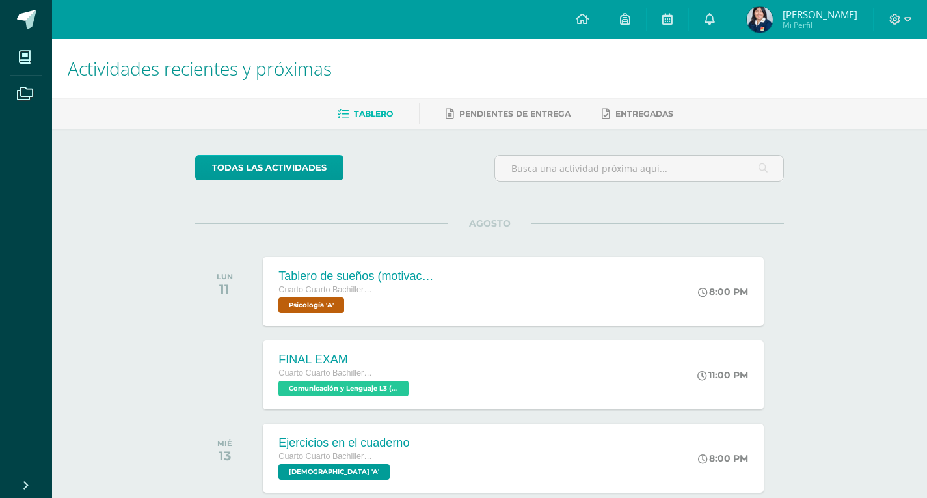
drag, startPoint x: 552, startPoint y: 286, endPoint x: 339, endPoint y: 247, distance: 217.1
click at [339, 247] on div "AGOSTO LUN 11 Tablero de sueños (motivación) Cuarto Cuarto Bachillerato en Cien…" at bounding box center [489, 275] width 589 height 105
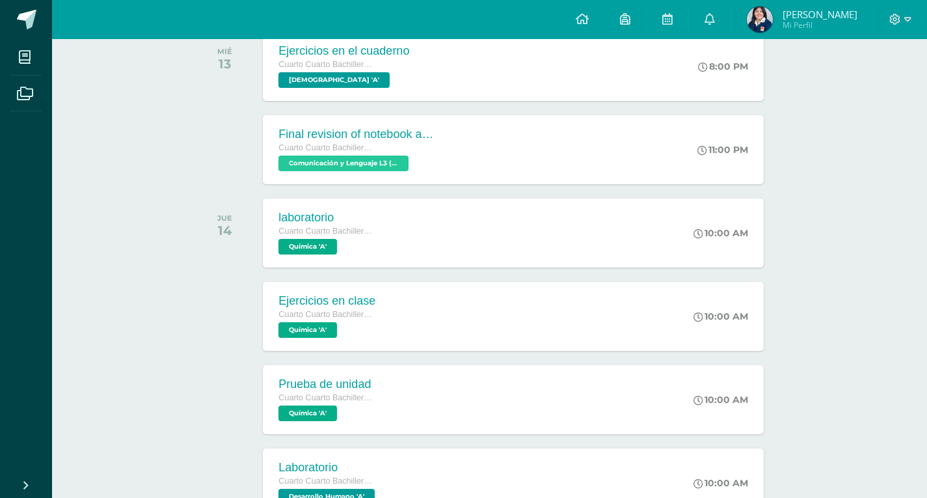
scroll to position [390, 0]
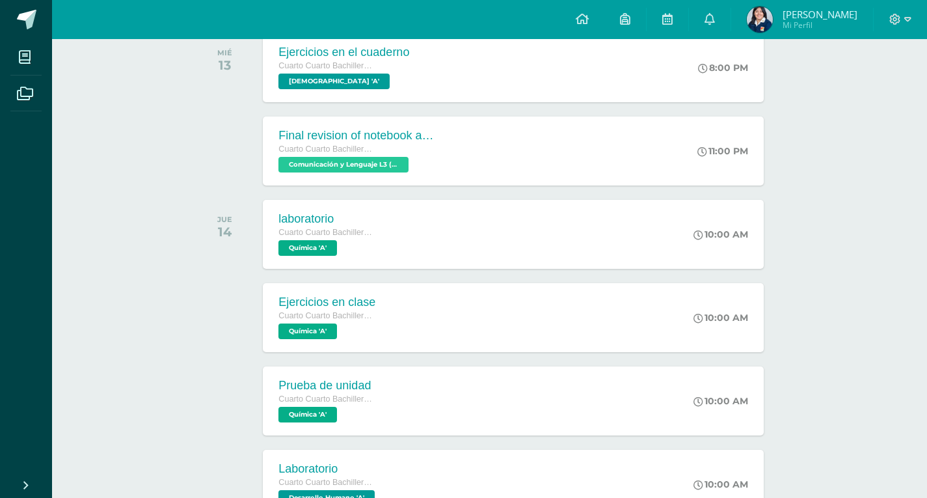
click at [255, 242] on div "AGOSTO LUN 11 Tablero de sueños (motivación) Cuarto Cuarto Bachillerato en Cien…" at bounding box center [489, 426] width 589 height 1187
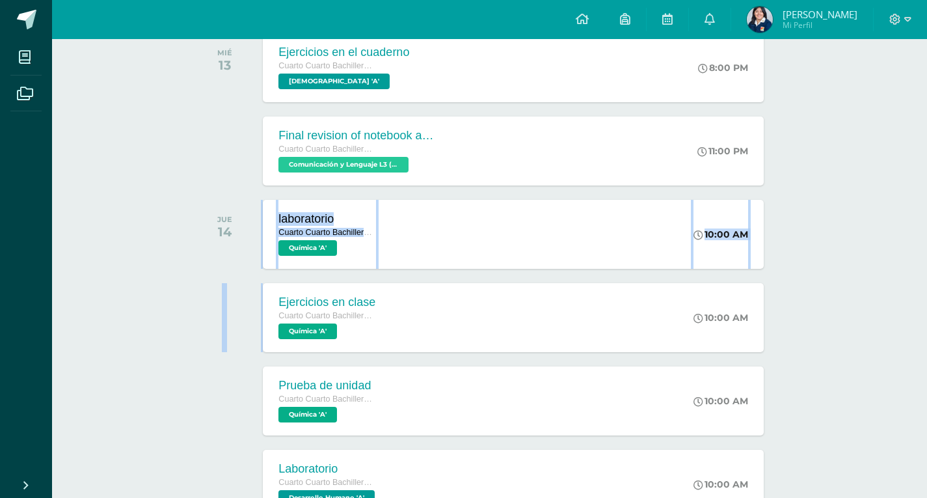
drag, startPoint x: 182, startPoint y: 441, endPoint x: 552, endPoint y: 513, distance: 377.1
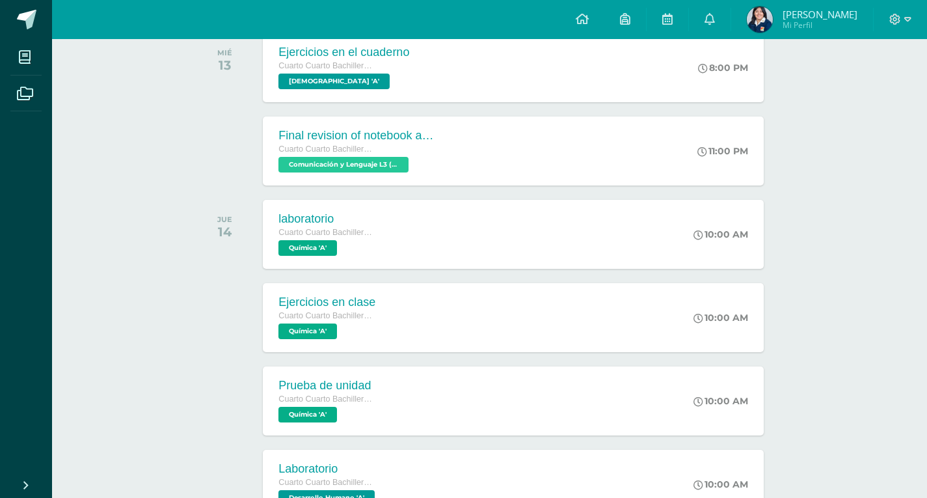
drag, startPoint x: 552, startPoint y: 513, endPoint x: 194, endPoint y: 206, distance: 472.0
click at [188, 208] on div "todas las Actividades No tienes actividades Échale un vistazo a los demás perío…" at bounding box center [489, 415] width 641 height 1354
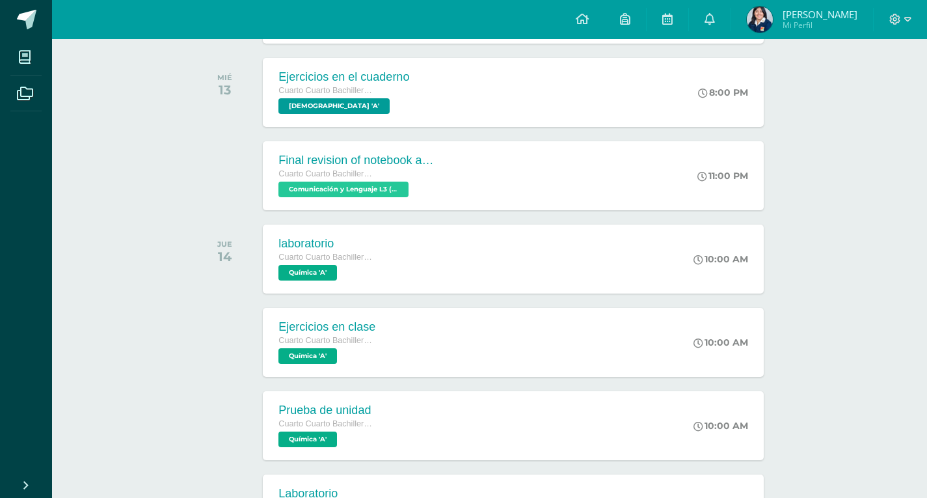
scroll to position [325, 0]
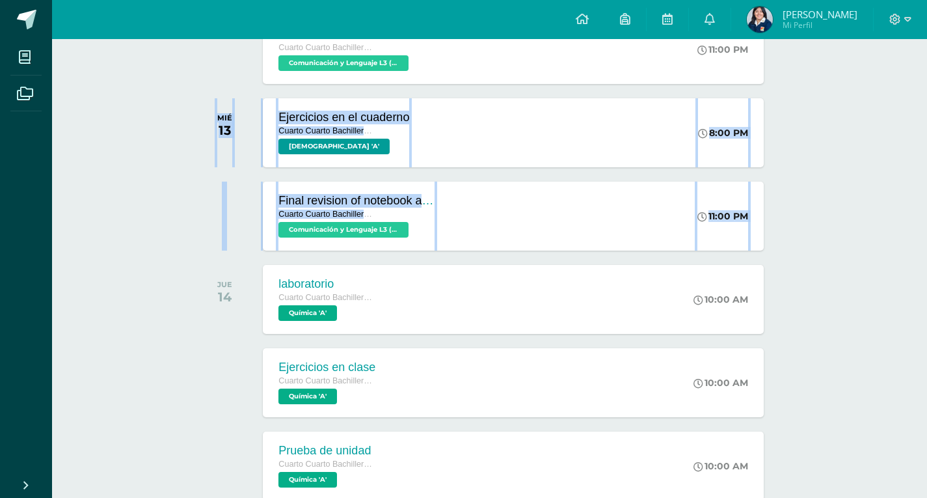
drag, startPoint x: 934, startPoint y: 206, endPoint x: 936, endPoint y: 77, distance: 128.9
click at [927, 77] on html "Mis cursos Archivos Cerrar panel Asesoría Cuarto Cuarto Bachillerato en Ciencia…" at bounding box center [463, 416] width 927 height 1483
click at [868, 159] on div "Actividades recientes y próximas Tablero Pendientes de entrega Entregadas todas…" at bounding box center [489, 436] width 875 height 1444
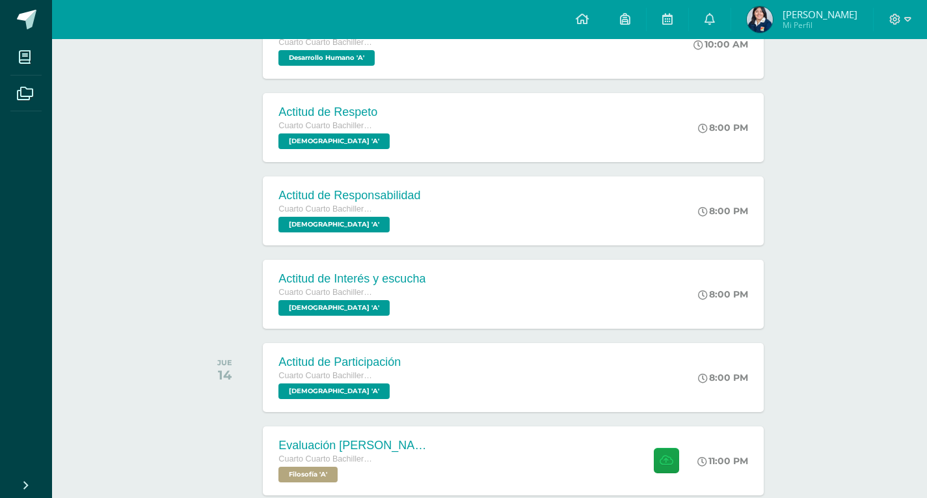
scroll to position [985, 0]
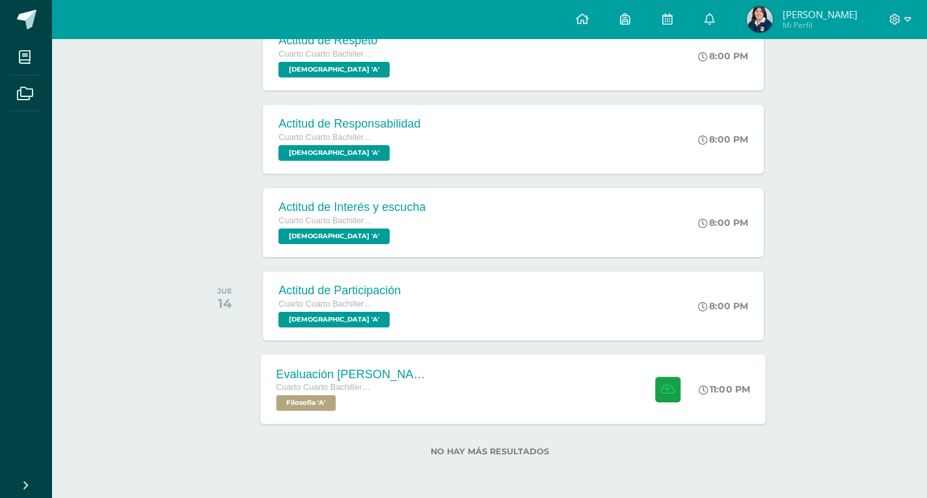
click at [548, 384] on div "Evaluación Karl Marx Cuarto Cuarto Bachillerato en Ciencias y Letras Filosofía …" at bounding box center [514, 389] width 506 height 70
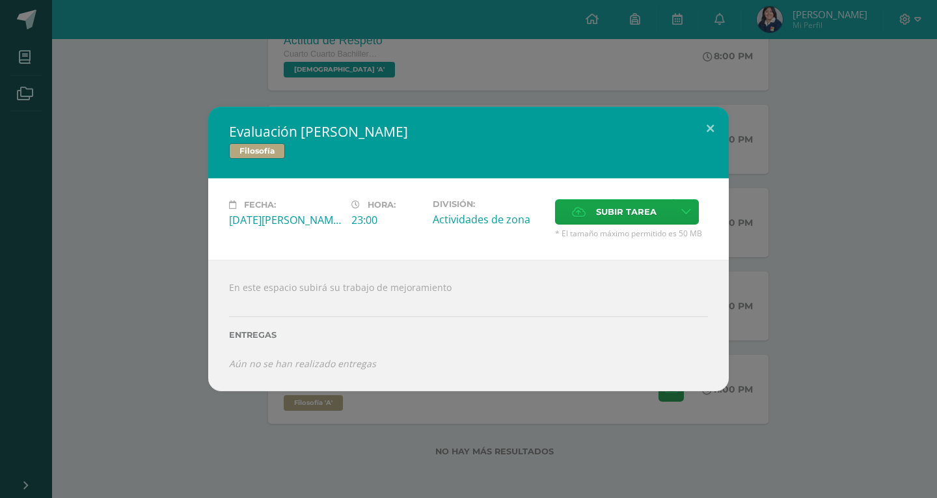
click at [214, 71] on div "Evaluación Karl Marx Filosofía Fecha: Jueves 14 de Agosto Hora: 23:00 División:…" at bounding box center [468, 249] width 937 height 498
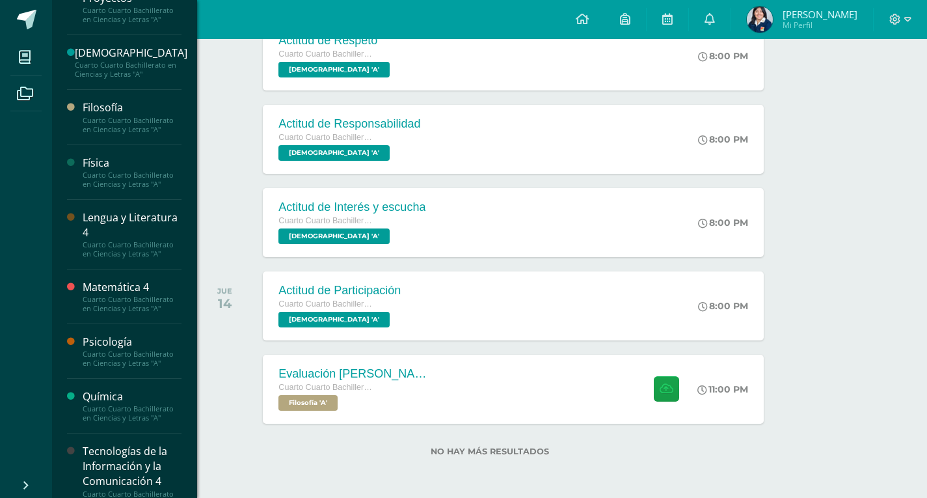
scroll to position [419, 0]
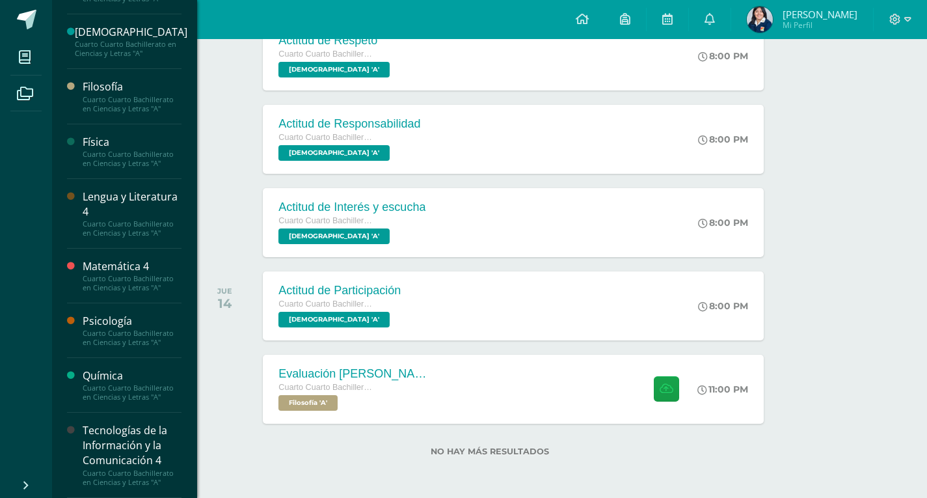
click at [102, 454] on div "Tecnologías de la Información y la Comunicación 4" at bounding box center [132, 445] width 99 height 45
click at [101, 433] on div "Tecnologías de la Información y la Comunicación 4" at bounding box center [132, 445] width 99 height 45
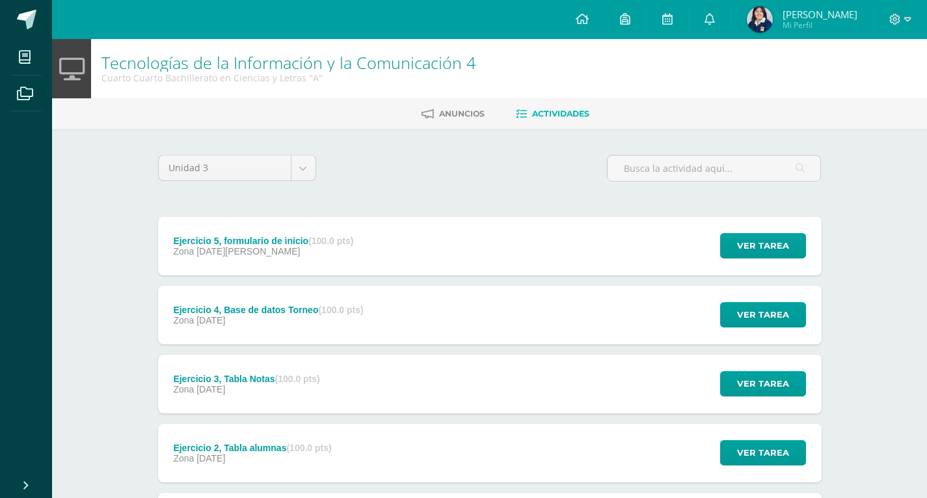
click at [273, 256] on div "Ejercicio 5, formulario de inicio (100.0 pts) Zona 04 de Agosto" at bounding box center [263, 246] width 211 height 59
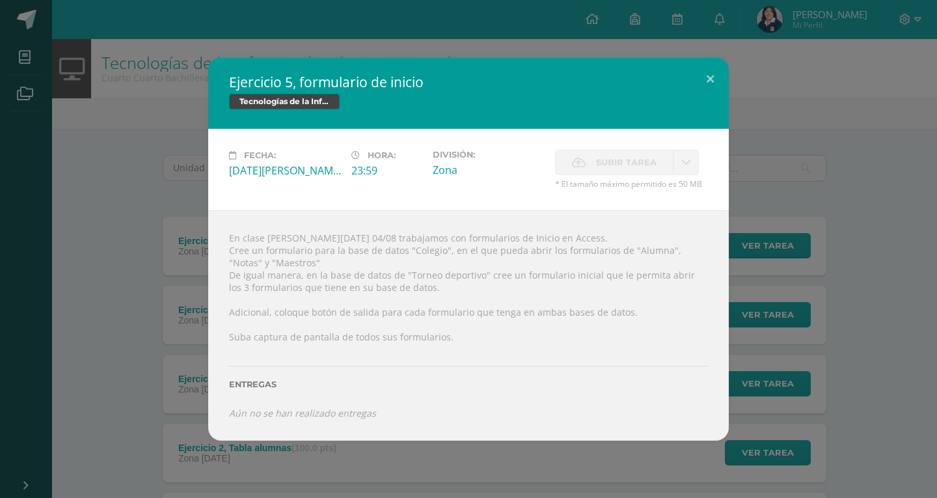
click at [121, 265] on div "Ejercicio 5, formulario de inicio Tecnologías de la Información y la Comunicaci…" at bounding box center [468, 248] width 926 height 383
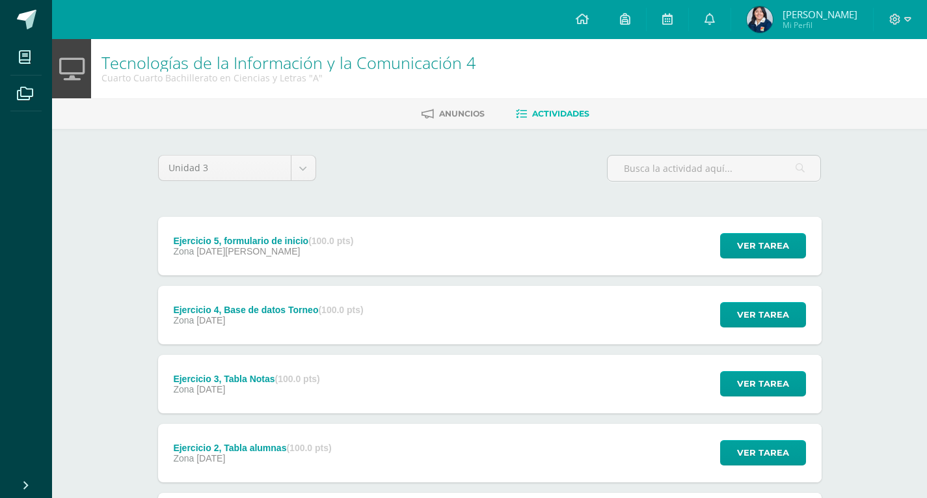
click at [357, 314] on strong "(100.0 pts)" at bounding box center [340, 309] width 45 height 10
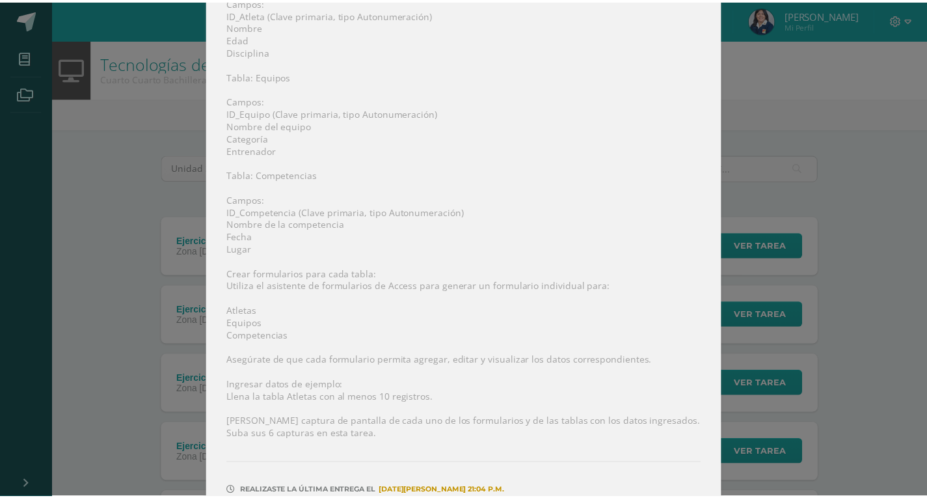
scroll to position [377, 0]
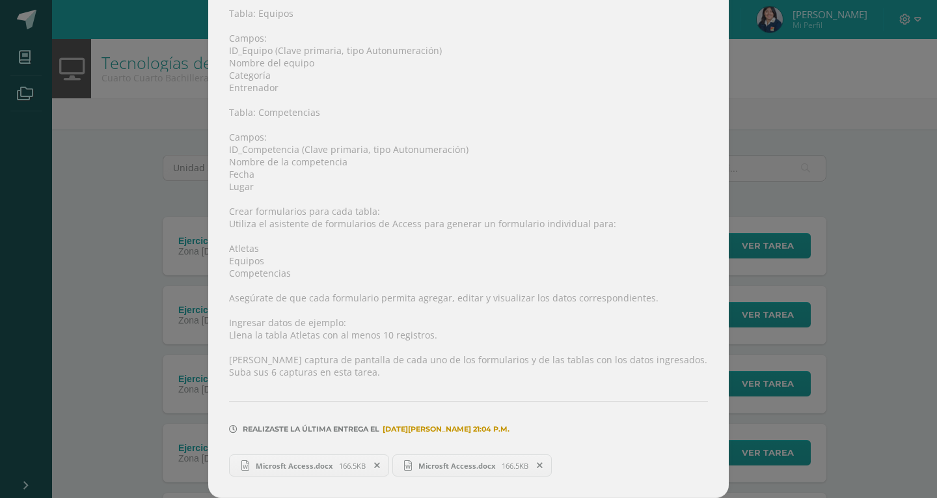
click at [142, 315] on div "Ejercicio 4, Base de datos Torneo Tecnologías de la Información y la Comunicaci…" at bounding box center [468, 60] width 926 height 875
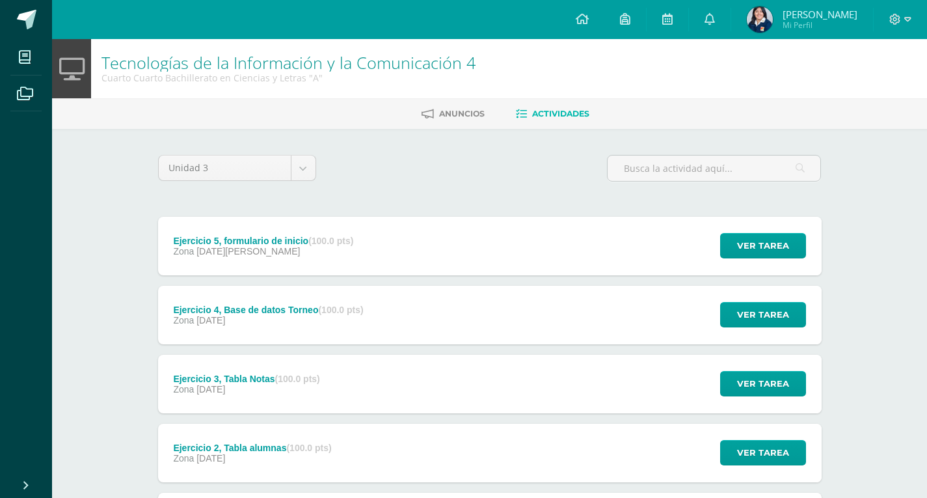
click at [289, 366] on div "Ejercicio 3, Tabla Notas (100.0 pts) Zona 28 de Julio" at bounding box center [247, 384] width 178 height 59
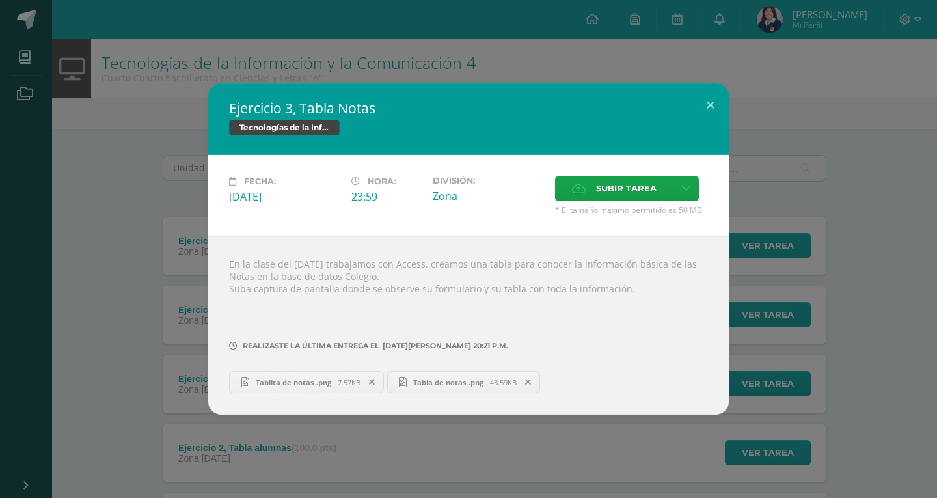
click at [100, 293] on div "Ejercicio 3, Tabla Notas Tecnologías de la Información y la Comunicación 4 Fech…" at bounding box center [468, 248] width 926 height 331
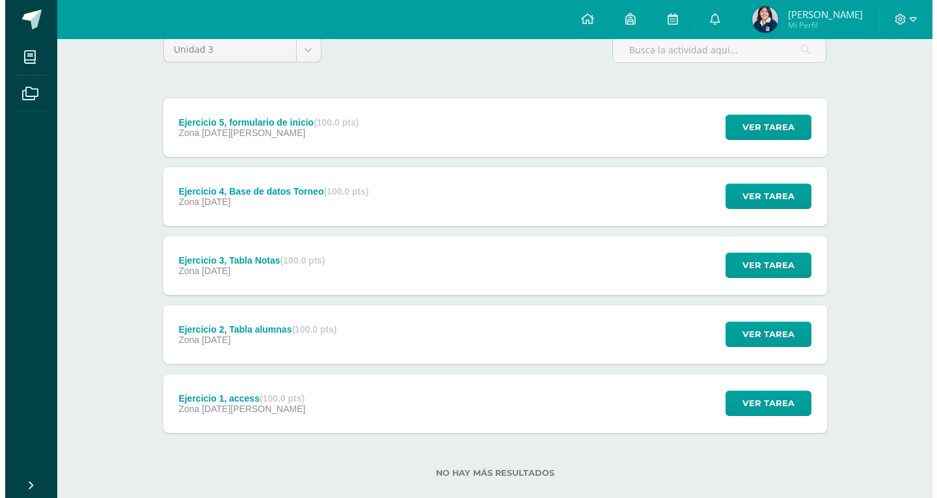
scroll to position [140, 0]
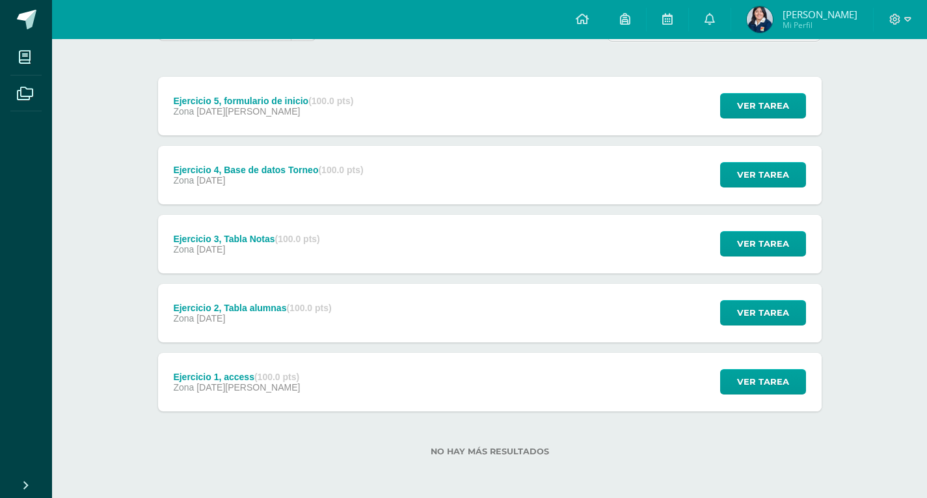
click at [304, 362] on div "Ejercicio 1, access (100.0 pts) Zona 07 de Julio" at bounding box center [237, 382] width 158 height 59
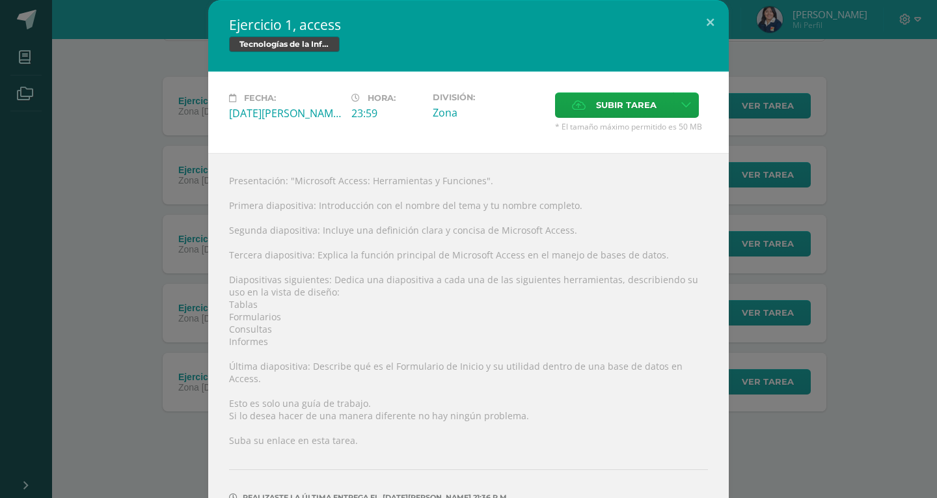
click at [166, 325] on div "Ejercicio 1, access Tecnologías de la Información y la Comunicación 4 Fecha: Lu…" at bounding box center [468, 283] width 926 height 566
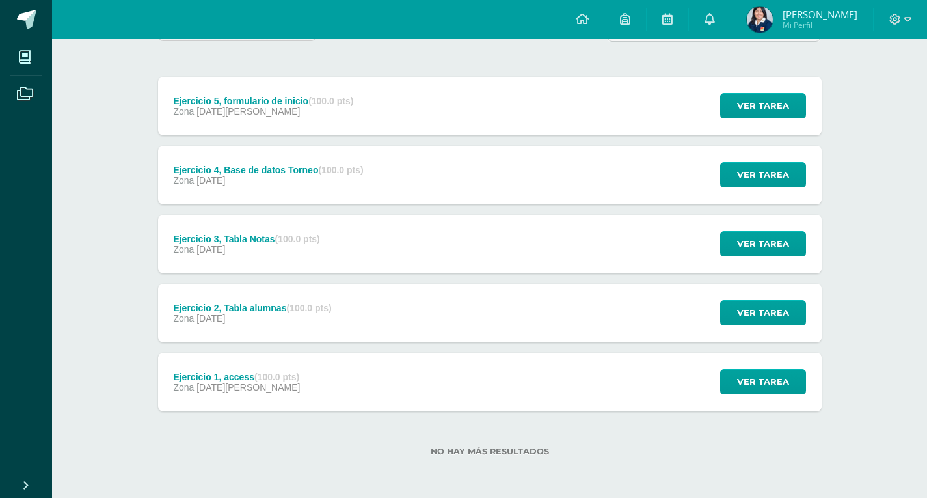
click at [273, 327] on div "Ejercicio 2, Tabla alumnas (100.0 pts) Zona 28 de Julio" at bounding box center [252, 313] width 189 height 59
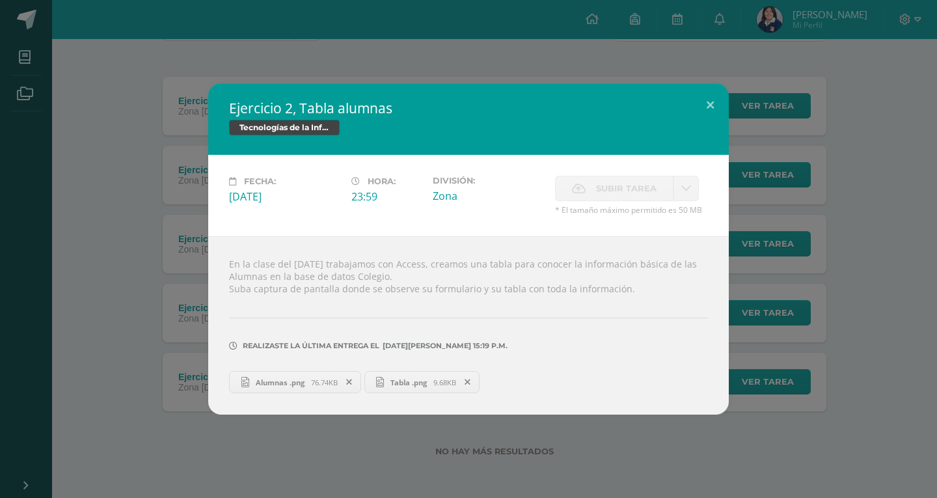
drag, startPoint x: 275, startPoint y: 328, endPoint x: 134, endPoint y: 273, distance: 150.8
click at [134, 273] on div "Ejercicio 2, Tabla alumnas Tecnologías de la Información y la Comunicación 4 Fe…" at bounding box center [468, 248] width 926 height 331
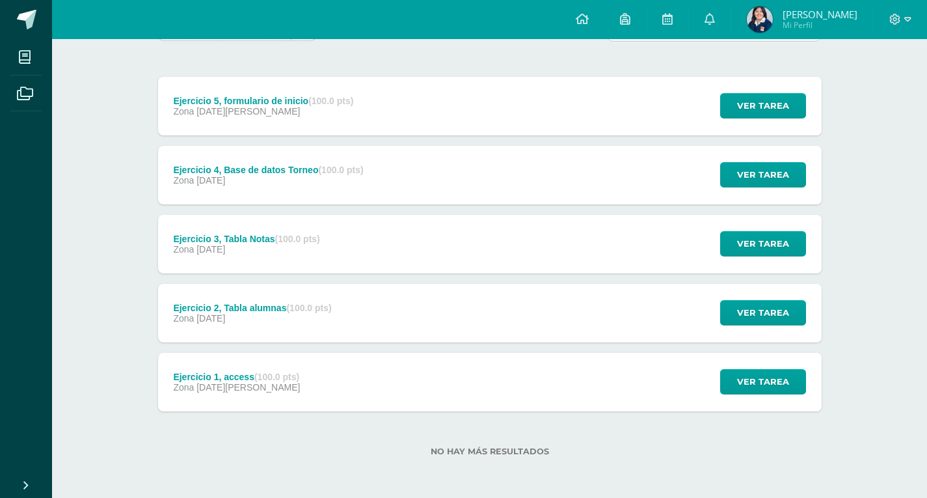
click at [256, 251] on div "Zona 28 de Julio" at bounding box center [246, 249] width 146 height 10
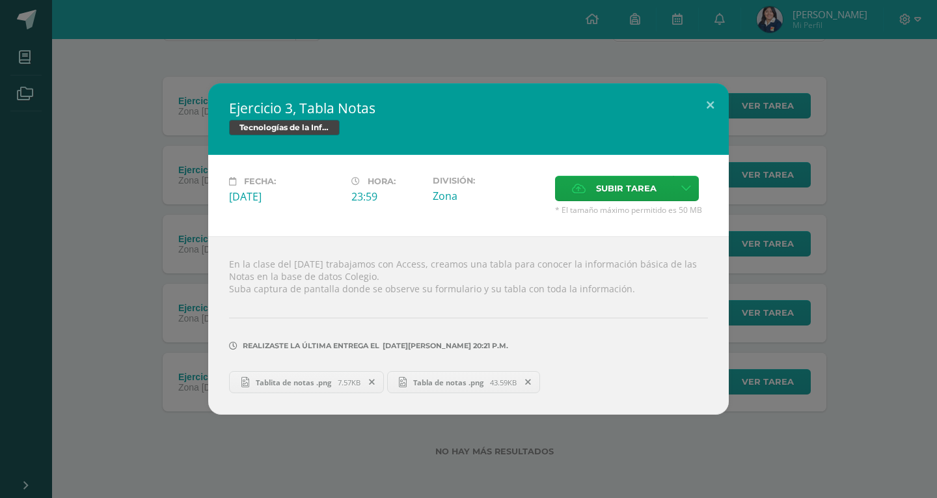
click at [160, 251] on div "Ejercicio 3, Tabla Notas Tecnologías de la Información y la Comunicación 4 Fech…" at bounding box center [468, 248] width 926 height 331
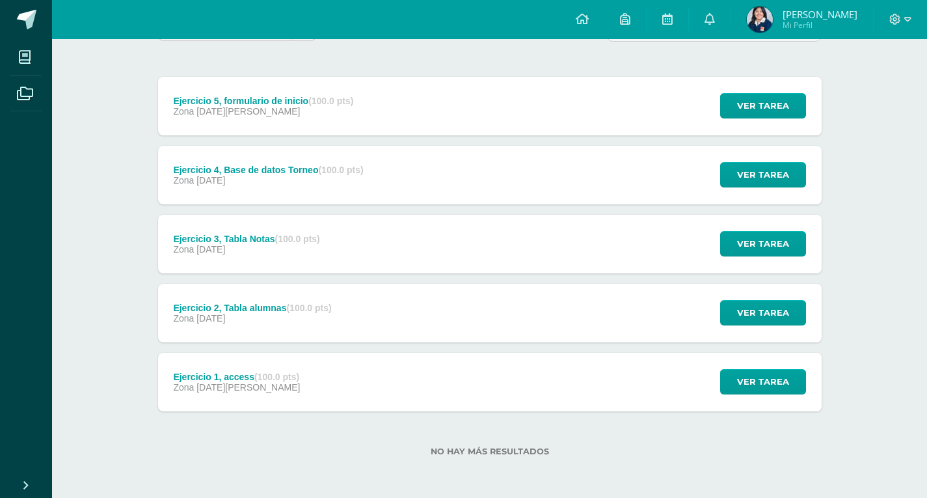
click at [225, 181] on span "[DATE]" at bounding box center [210, 180] width 29 height 10
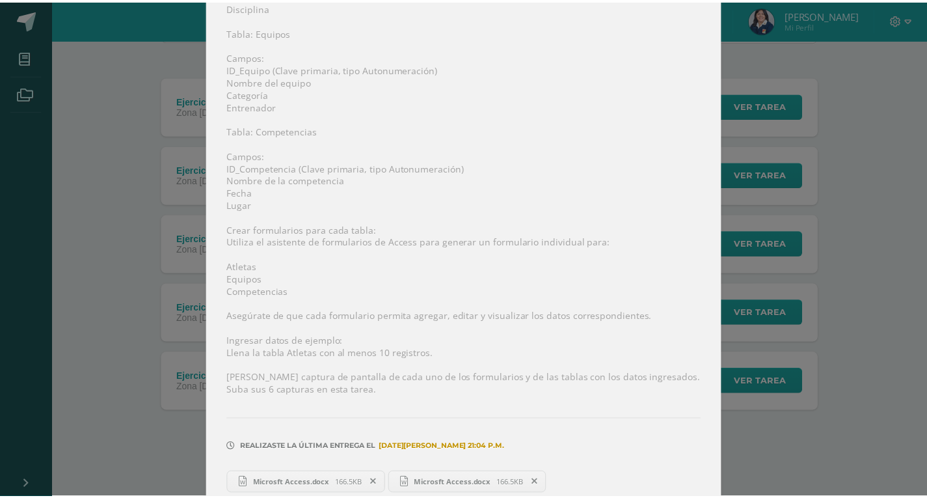
scroll to position [377, 0]
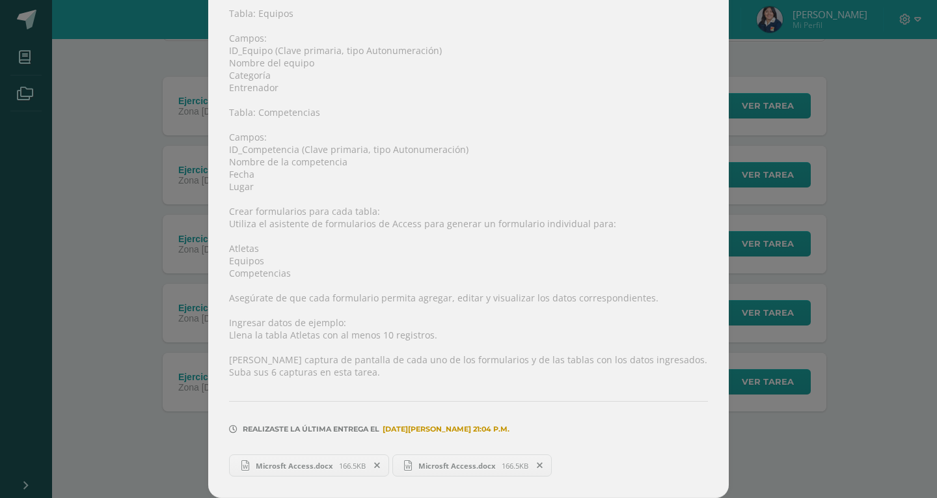
click at [131, 241] on div "Ejercicio 4, Base de datos Torneo Tecnologías de la Información y la Comunicaci…" at bounding box center [468, 60] width 926 height 875
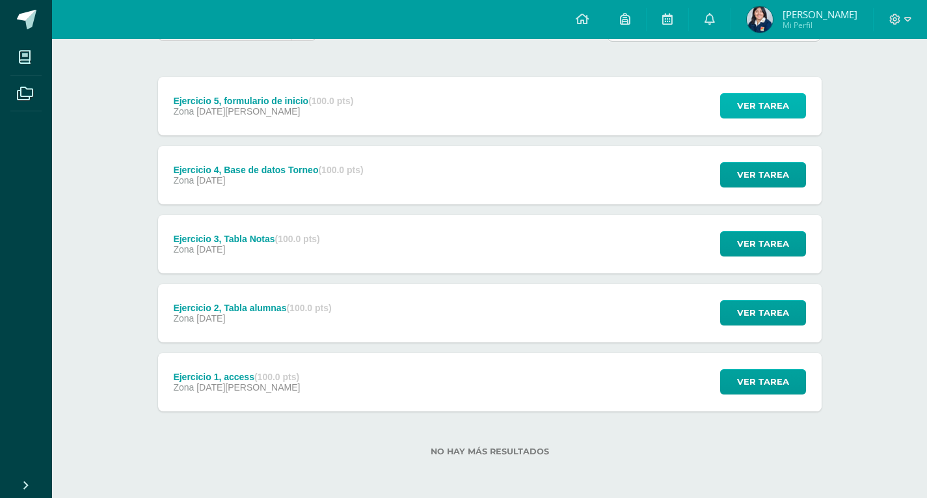
click at [772, 111] on span "Ver tarea" at bounding box center [763, 106] width 52 height 24
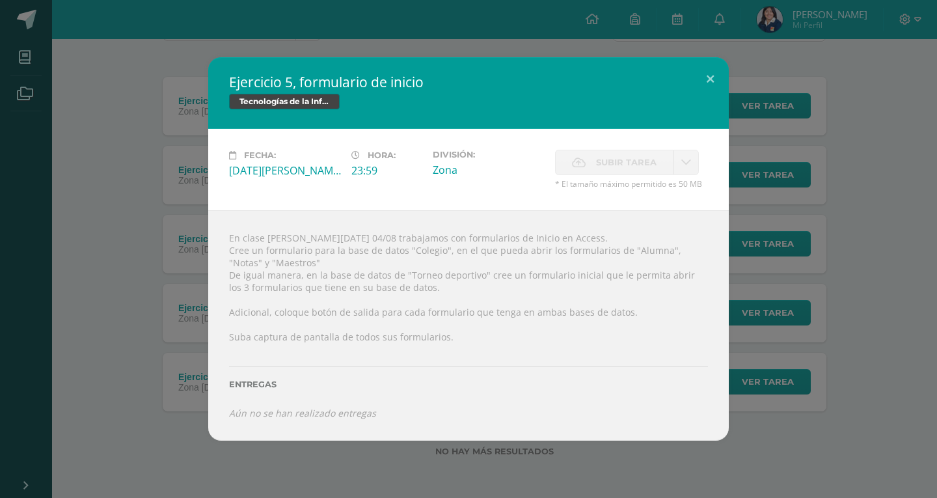
click at [611, 163] on span "Subir tarea" at bounding box center [626, 162] width 61 height 24
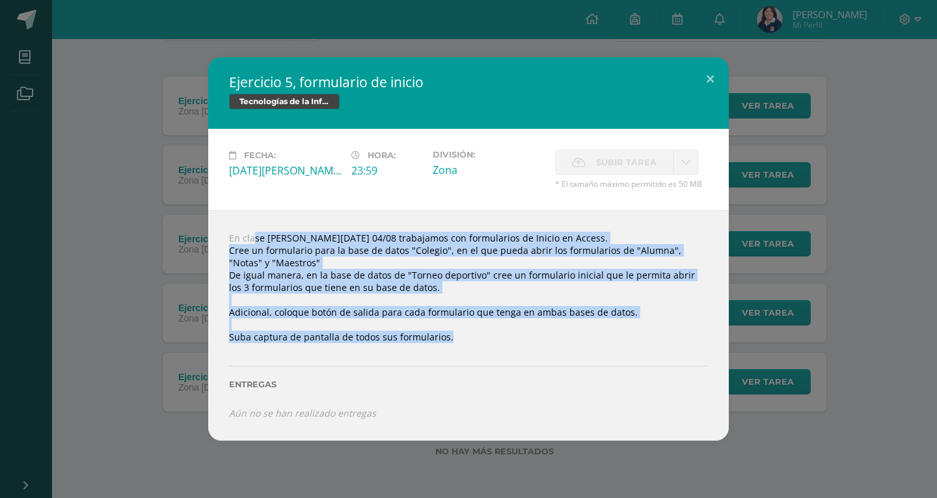
drag, startPoint x: 478, startPoint y: 345, endPoint x: 234, endPoint y: 233, distance: 269.0
click at [234, 233] on div "En clase de hoy 04/08 trabajamos con formularios de Inicio en Access. Cree un f…" at bounding box center [468, 325] width 521 height 230
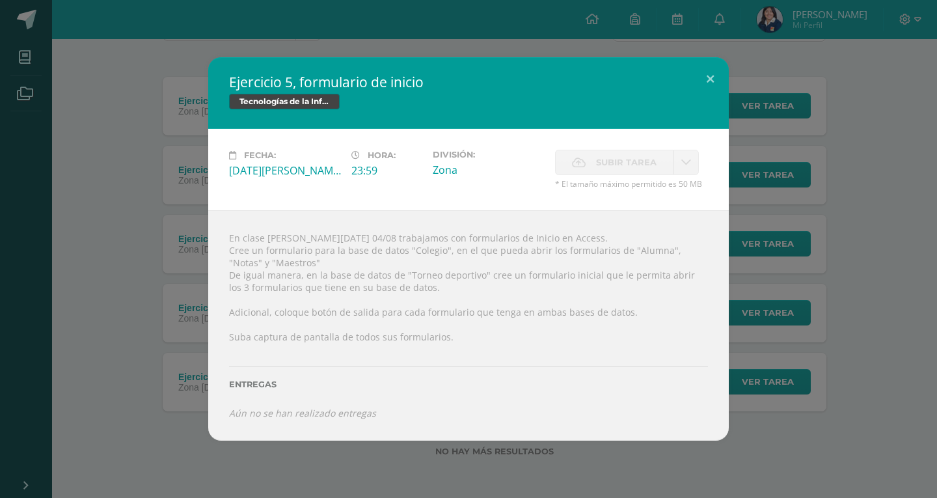
click at [513, 404] on div "Entregas" at bounding box center [468, 379] width 479 height 53
click at [98, 183] on div "Ejercicio 5, formulario de inicio Tecnologías de la Información y la Comunicaci…" at bounding box center [468, 248] width 926 height 383
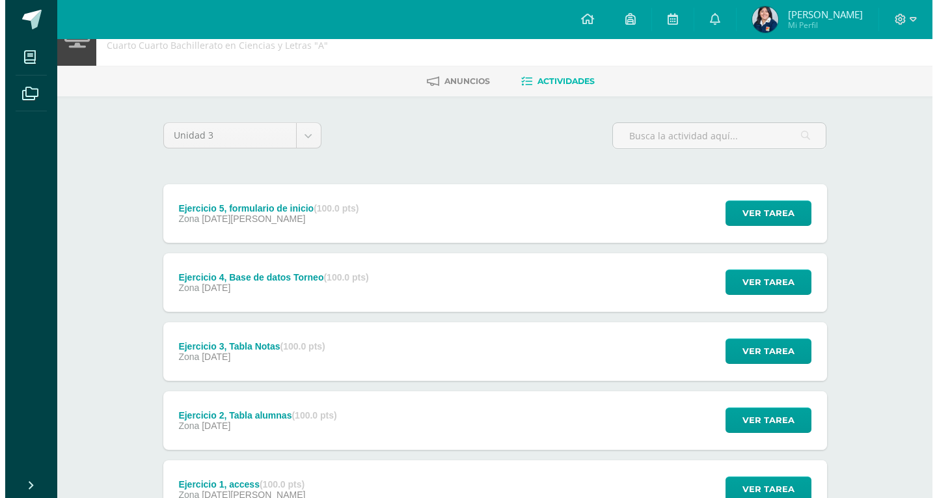
scroll to position [65, 0]
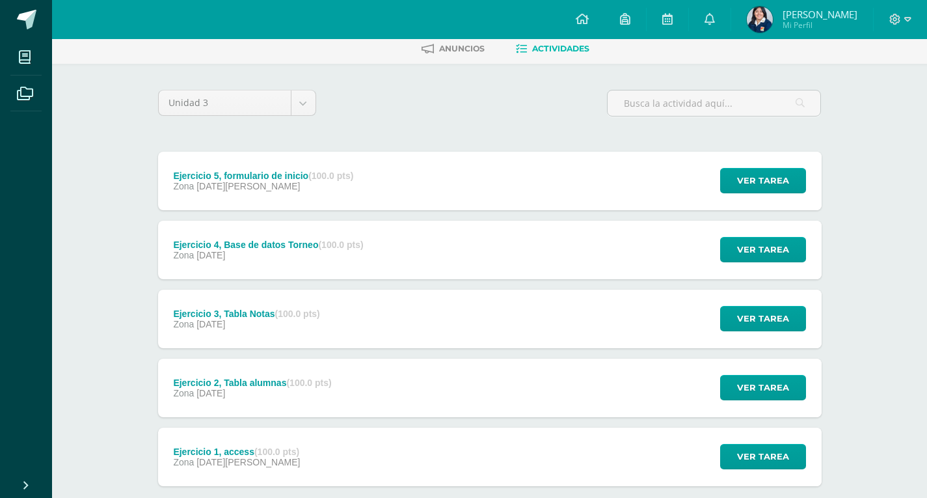
click at [302, 383] on strong "(100.0 pts)" at bounding box center [308, 382] width 45 height 10
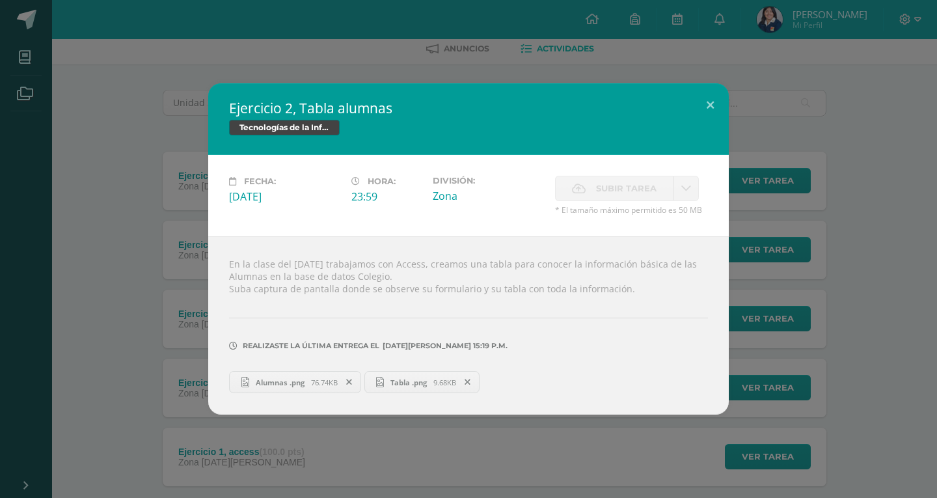
click at [325, 386] on span "76.74KB" at bounding box center [324, 382] width 27 height 10
click at [129, 208] on div "Ejercicio 2, Tabla alumnas Tecnologías de la Información y la Comunicación 4 Fe…" at bounding box center [468, 248] width 926 height 331
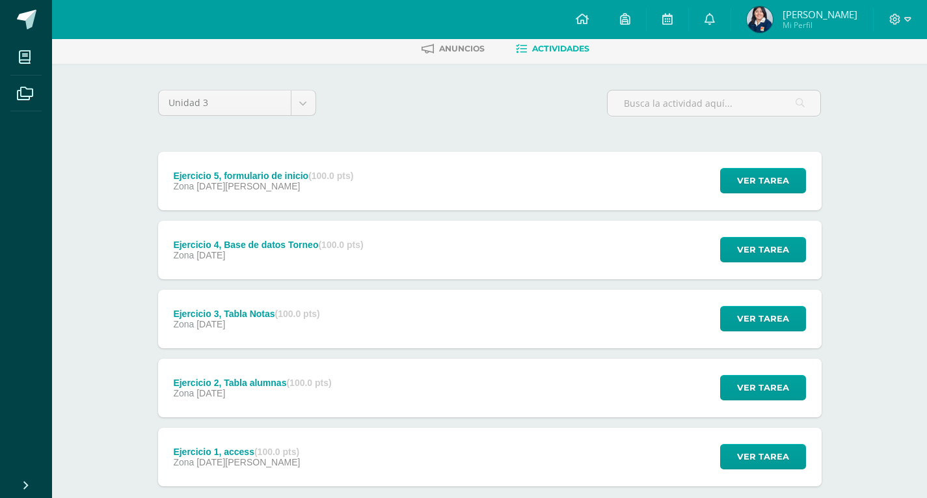
click at [258, 196] on div "Ejercicio 5, formulario de inicio (100.0 pts) Zona 04 de Agosto" at bounding box center [263, 181] width 211 height 59
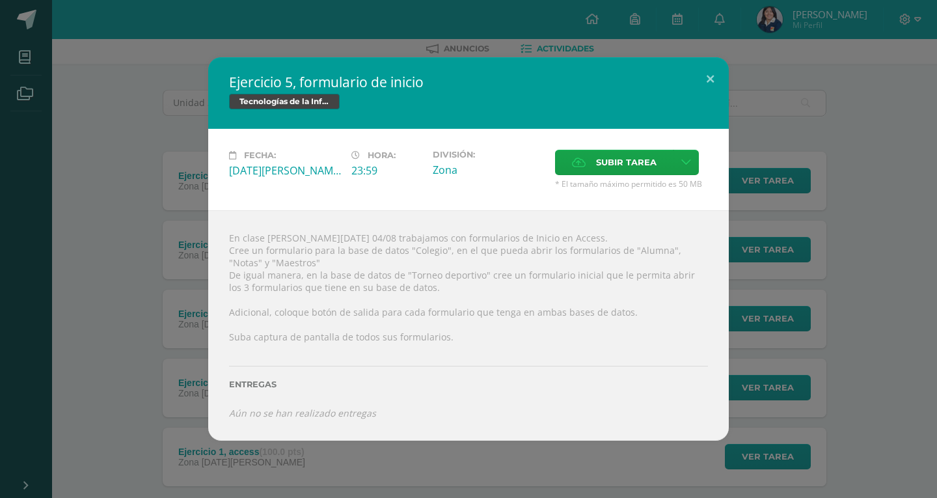
click at [155, 172] on div "Ejercicio 5, formulario de inicio Tecnologías de la Información y la Comunicaci…" at bounding box center [468, 248] width 926 height 383
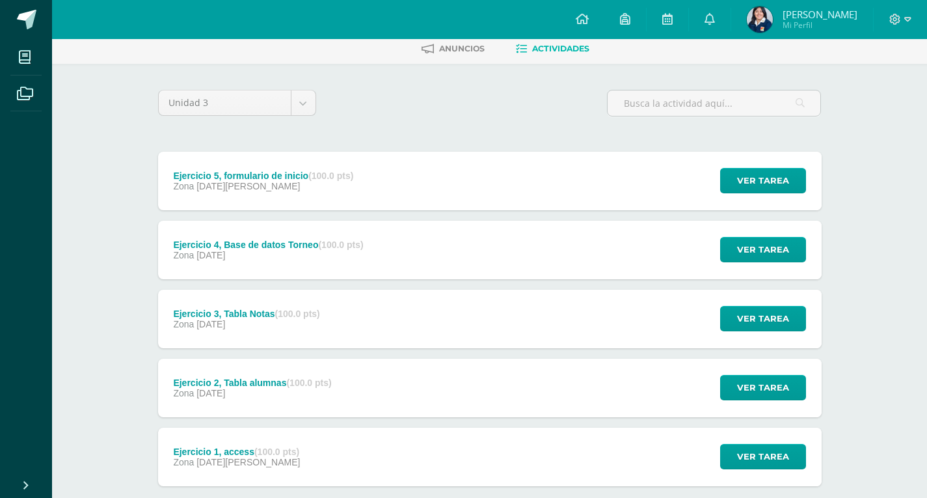
click at [498, 253] on div "Ejercicio 4, Base de datos Torneo (100.0 pts) Zona 28 de Julio Ver tarea Ejerci…" at bounding box center [490, 250] width 664 height 59
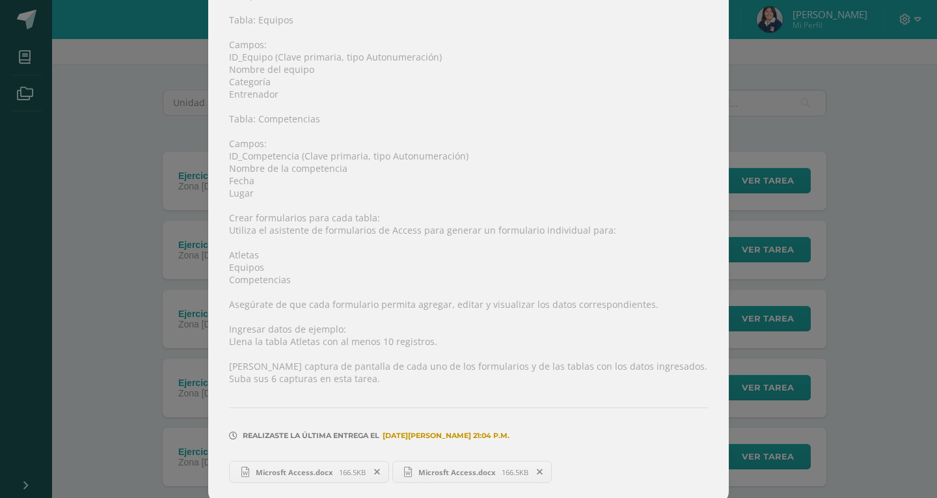
scroll to position [377, 0]
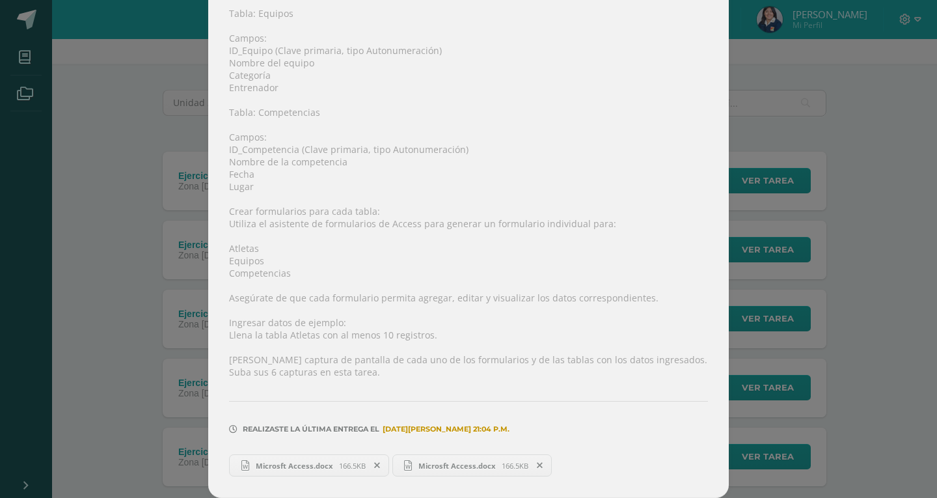
click at [529, 463] on span at bounding box center [540, 465] width 22 height 14
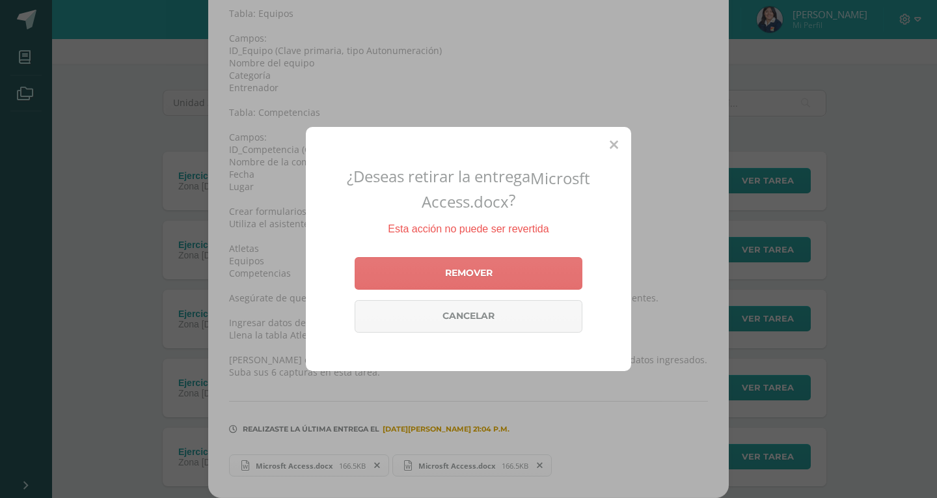
click at [403, 276] on link "Remover" at bounding box center [469, 273] width 228 height 33
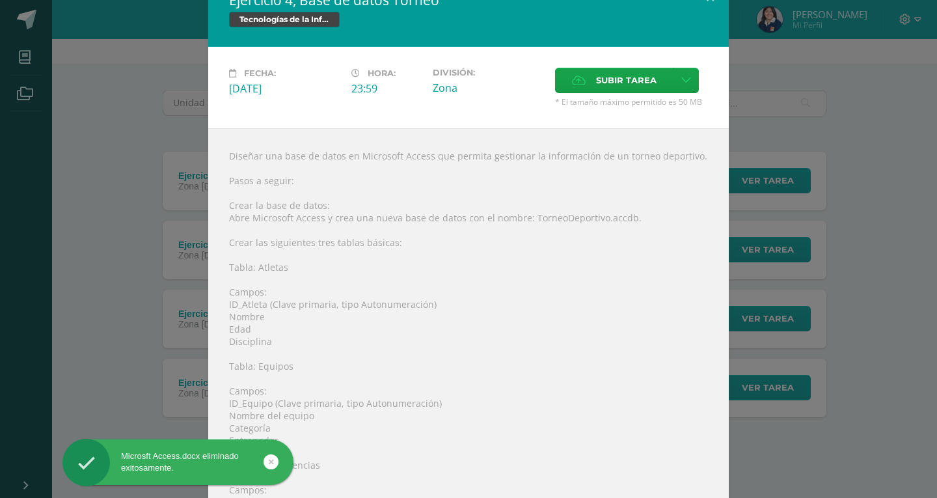
scroll to position [20, 0]
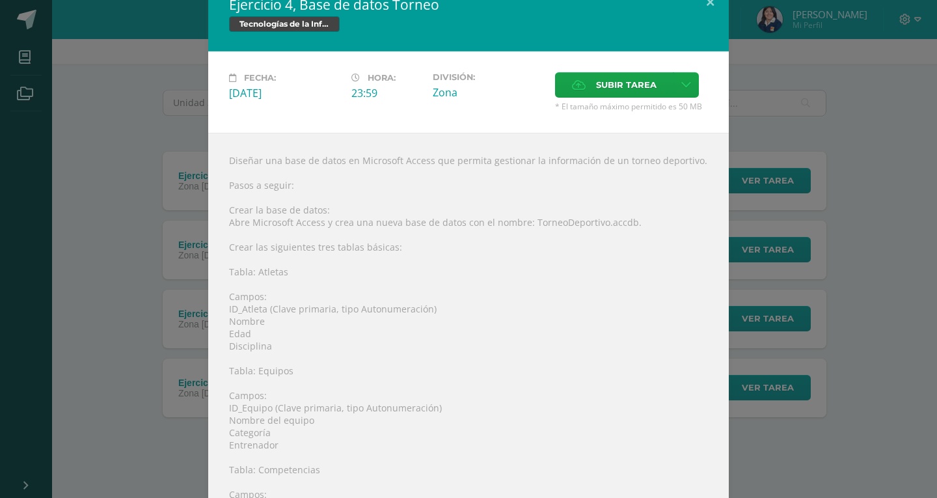
drag, startPoint x: 227, startPoint y: 160, endPoint x: 684, endPoint y: 153, distance: 457.4
click at [684, 153] on div "Diseñar una base de datos en Microsoft Access que permita gestionar la informac…" at bounding box center [468, 478] width 521 height 690
copy div "Diseñar una base de datos en Microsoft Access que permita gestionar la informac…"
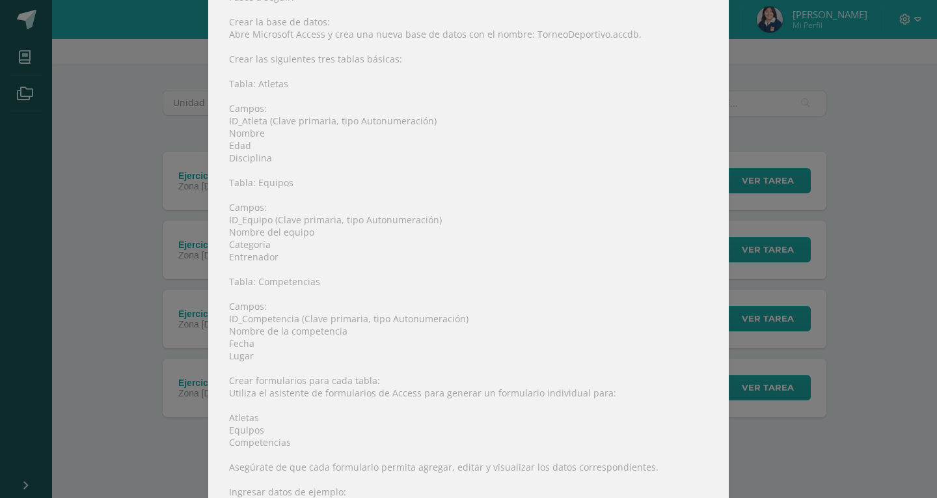
scroll to position [215, 0]
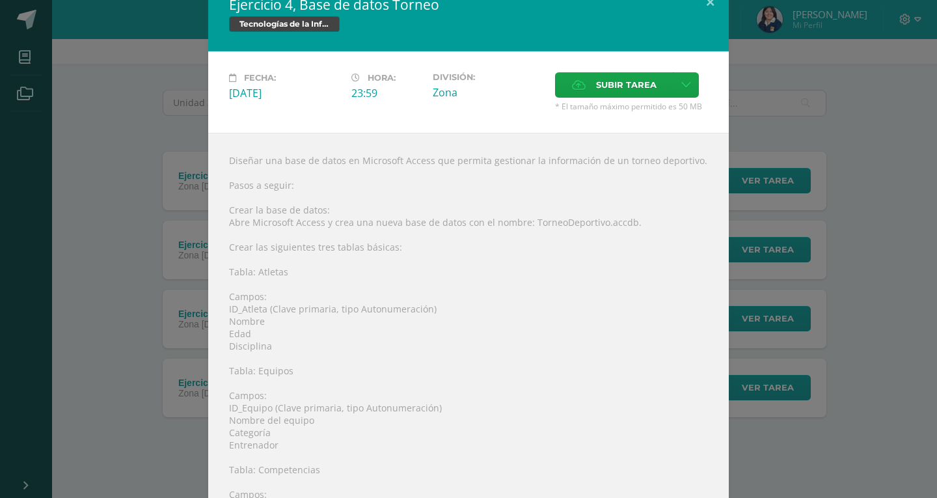
drag, startPoint x: 337, startPoint y: 59, endPoint x: 314, endPoint y: 114, distance: 59.2
drag, startPoint x: 314, startPoint y: 114, endPoint x: 271, endPoint y: 316, distance: 207.0
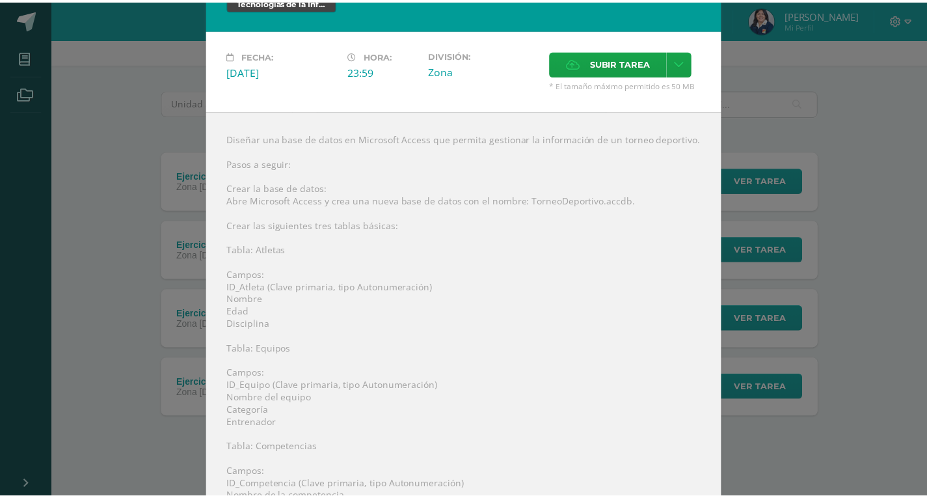
scroll to position [0, 0]
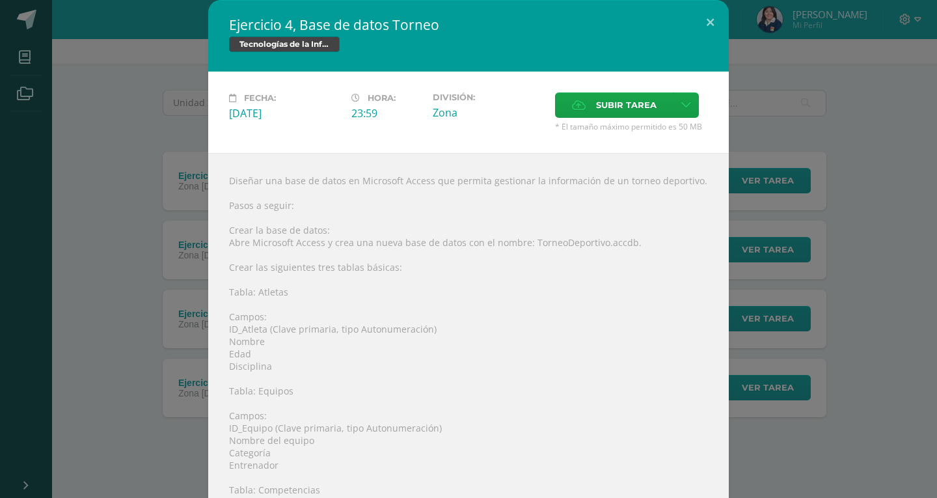
click at [118, 304] on div "Ejercicio 4, Base de datos Torneo Tecnologías de la Información y la Comunicaci…" at bounding box center [468, 421] width 926 height 843
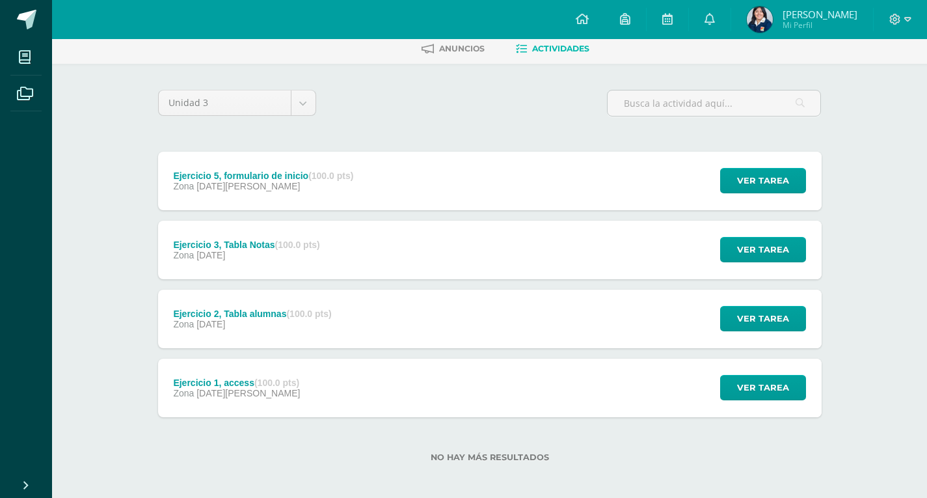
click at [267, 180] on div "Ejercicio 5, formulario de inicio (100.0 pts)" at bounding box center [263, 175] width 180 height 10
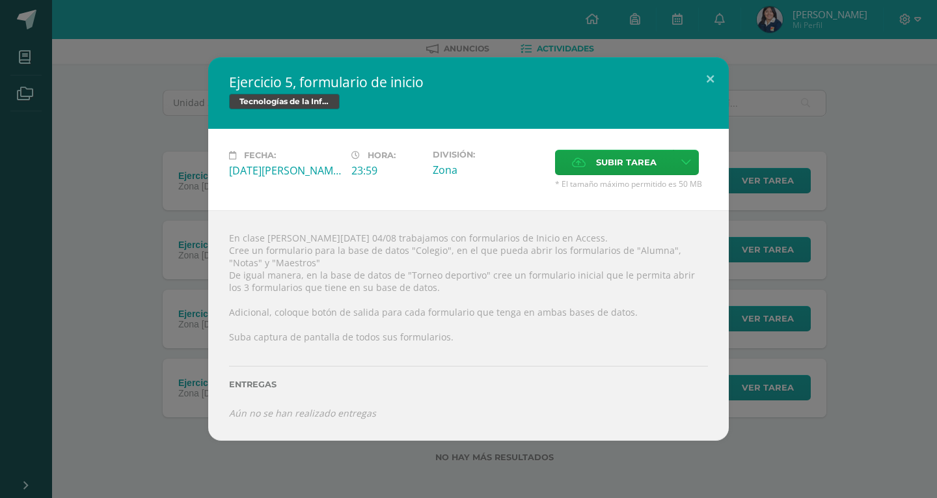
click at [101, 271] on div "Ejercicio 5, formulario de inicio Tecnologías de la Información y la Comunicaci…" at bounding box center [468, 248] width 926 height 383
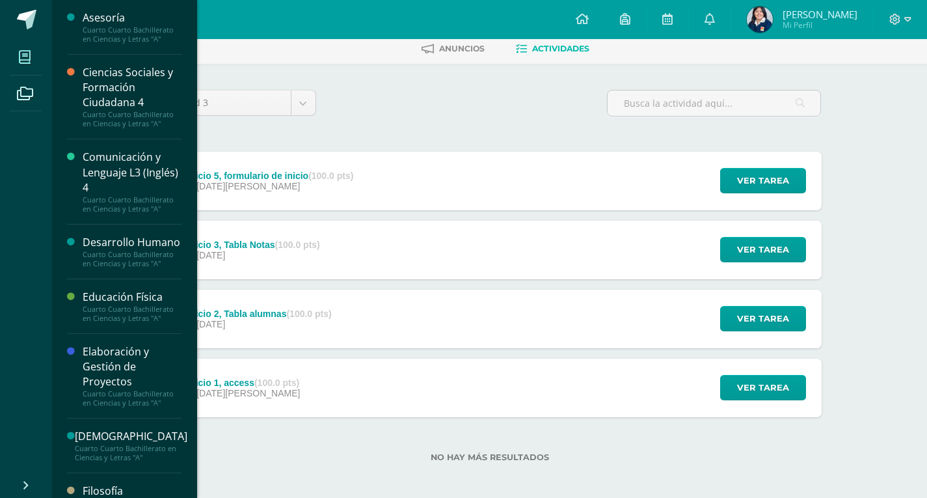
click at [36, 61] on span at bounding box center [24, 56] width 29 height 29
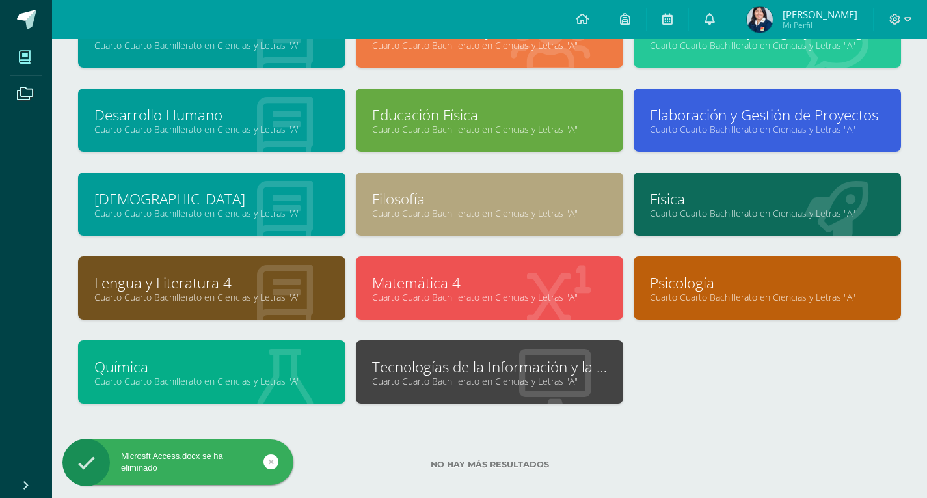
scroll to position [130, 0]
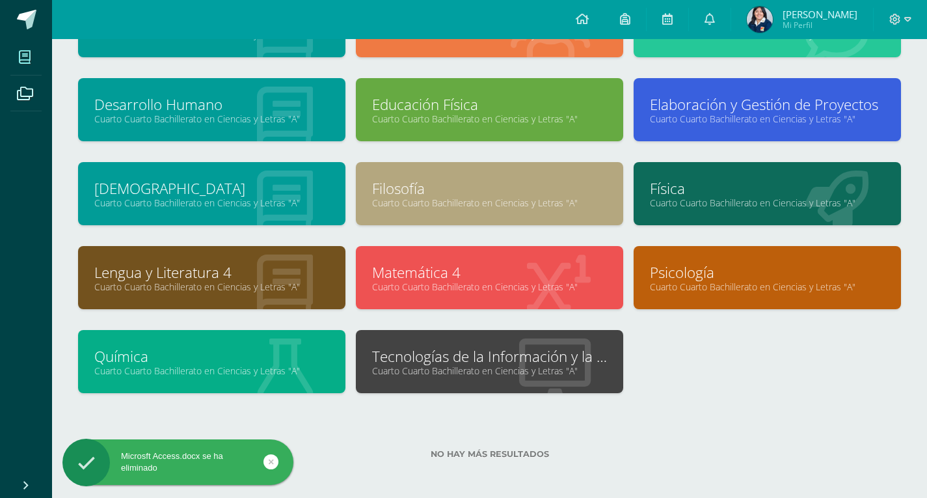
click at [405, 360] on link "Tecnologías de la Información y la Comunicación 4" at bounding box center [489, 356] width 235 height 20
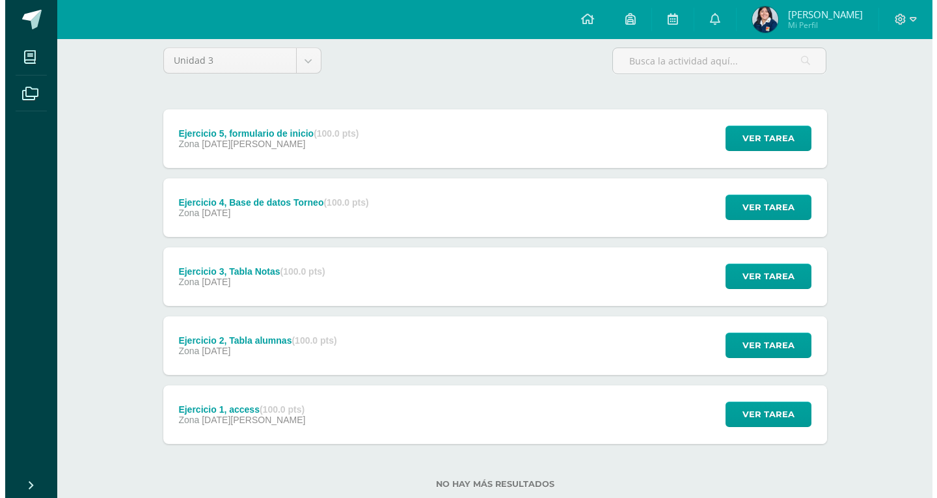
scroll to position [130, 0]
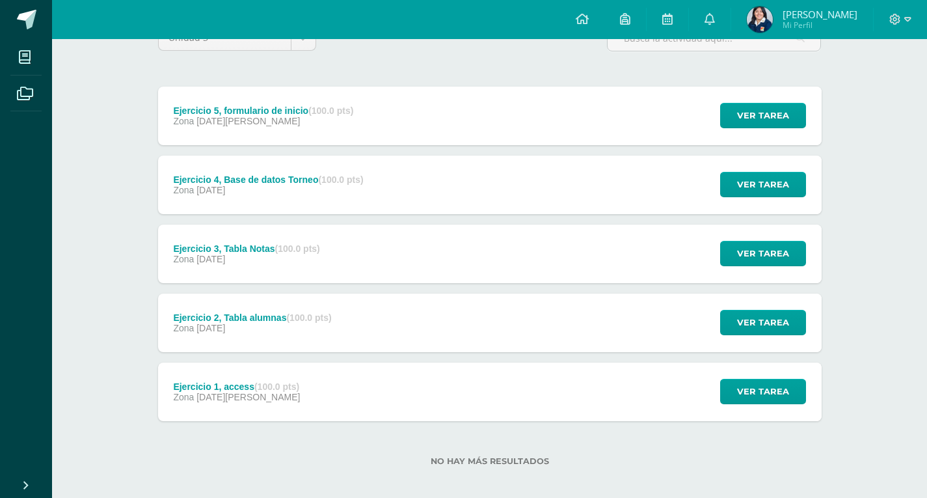
click at [350, 175] on strong "(100.0 pts)" at bounding box center [340, 179] width 45 height 10
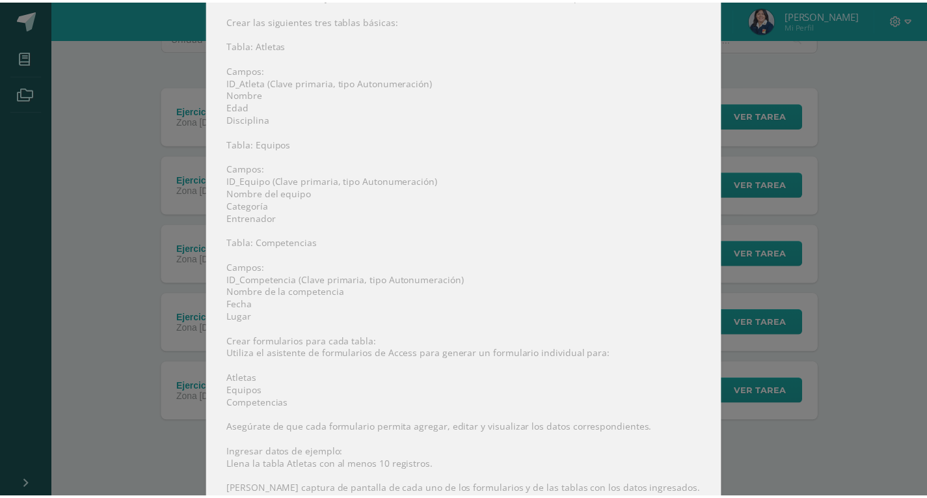
scroll to position [232, 0]
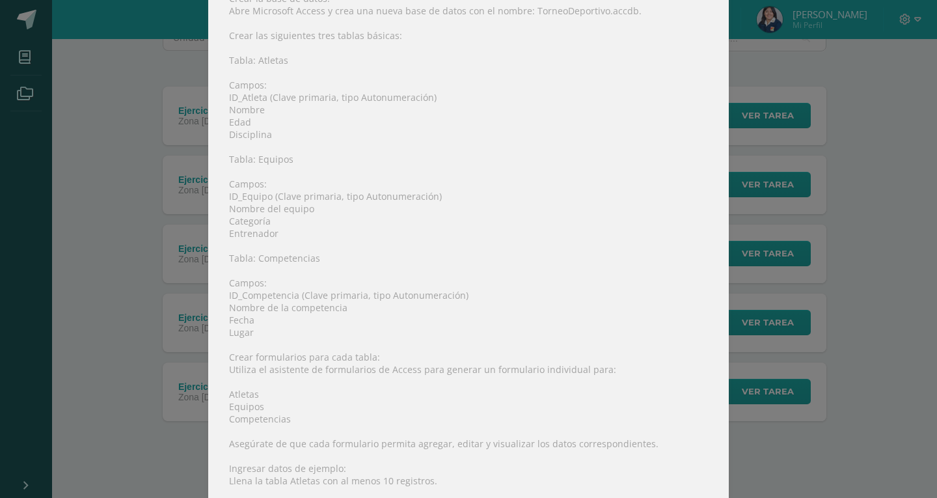
click at [816, 270] on div "Ejercicio 4, Base de datos Torneo Tecnologías de la Información y la Comunicaci…" at bounding box center [468, 205] width 926 height 875
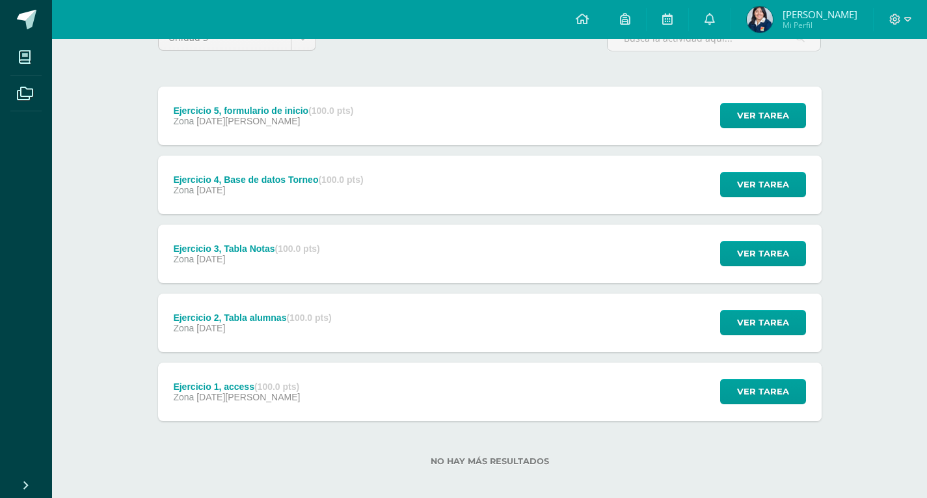
click at [474, 105] on div "Ejercicio 5, formulario de inicio (100.0 pts) Zona [DATE][PERSON_NAME] Ver tare…" at bounding box center [490, 116] width 664 height 59
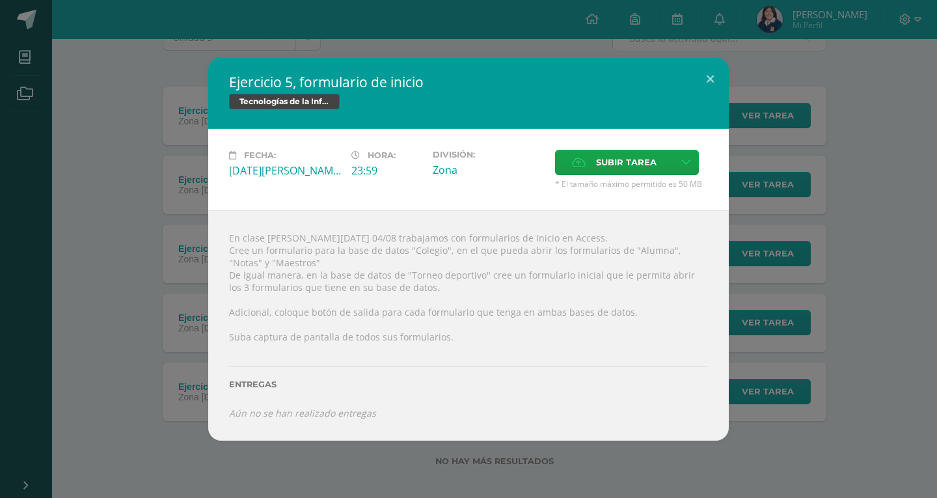
click at [112, 177] on div "Ejercicio 5, formulario de inicio Tecnologías de la Información y la Comunicaci…" at bounding box center [468, 248] width 926 height 383
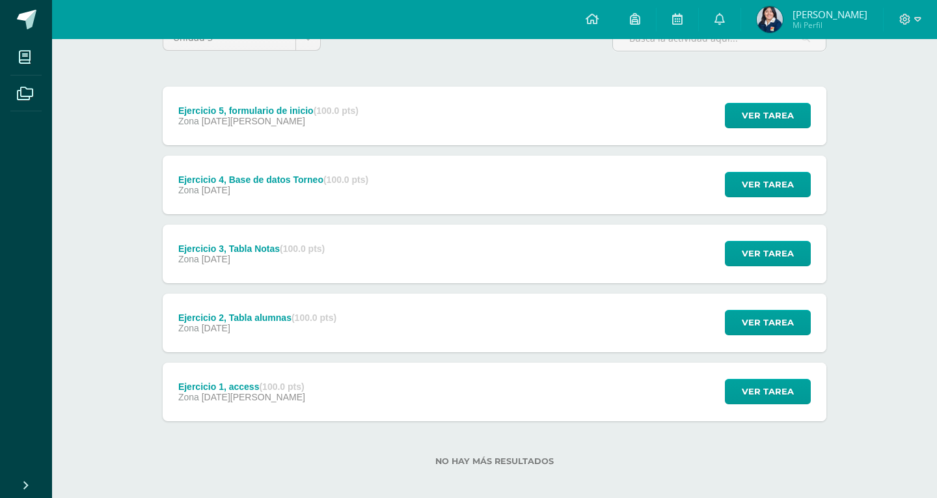
click at [216, 189] on div "Ejercicio 5, formulario de inicio Tecnologías de la Información y la Comunicaci…" at bounding box center [468, 248] width 926 height 383
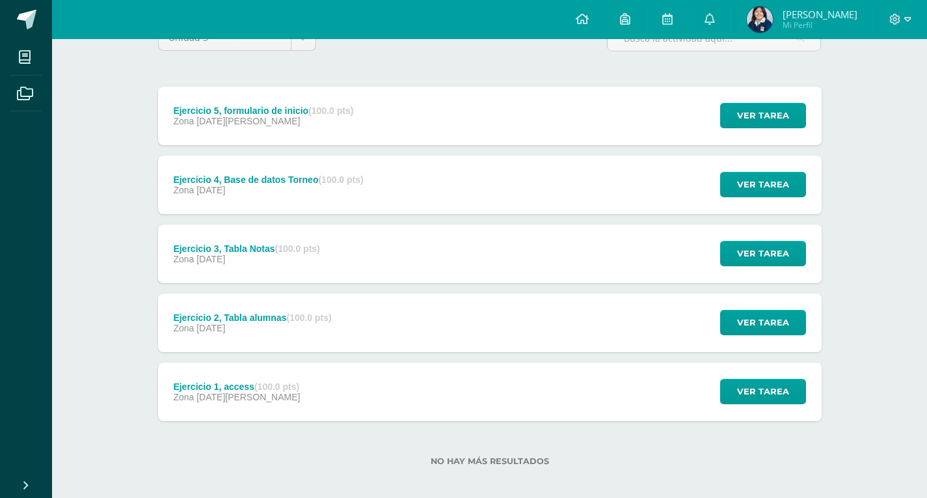
click at [225, 185] on span "[DATE]" at bounding box center [210, 190] width 29 height 10
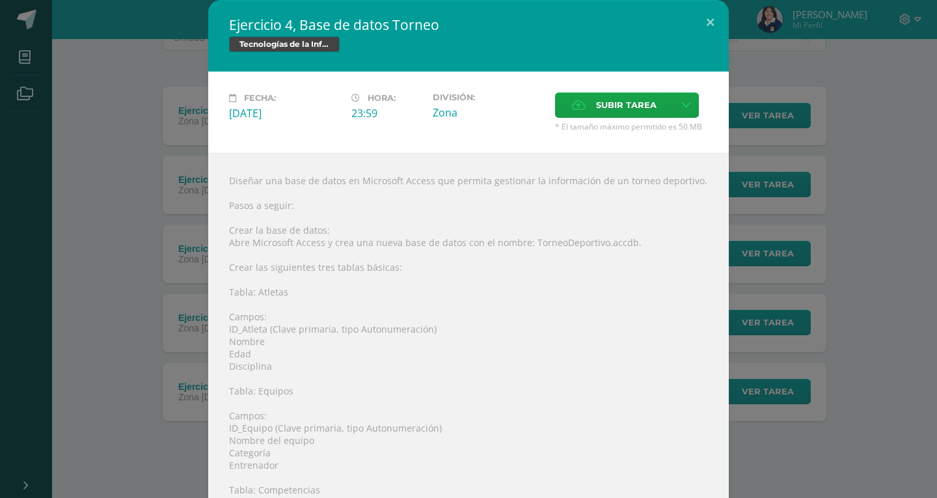
click at [118, 108] on div "Ejercicio 4, Base de datos Torneo Tecnologías de la Información y la Comunicaci…" at bounding box center [468, 437] width 926 height 875
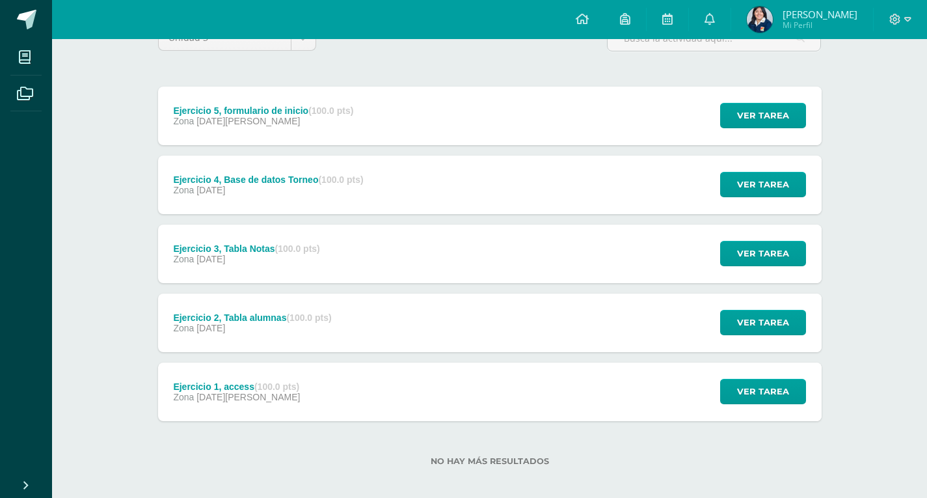
click at [407, 111] on div "Ejercicio 5, formulario de inicio (100.0 pts) Zona [DATE][PERSON_NAME] Ver tare…" at bounding box center [490, 116] width 664 height 59
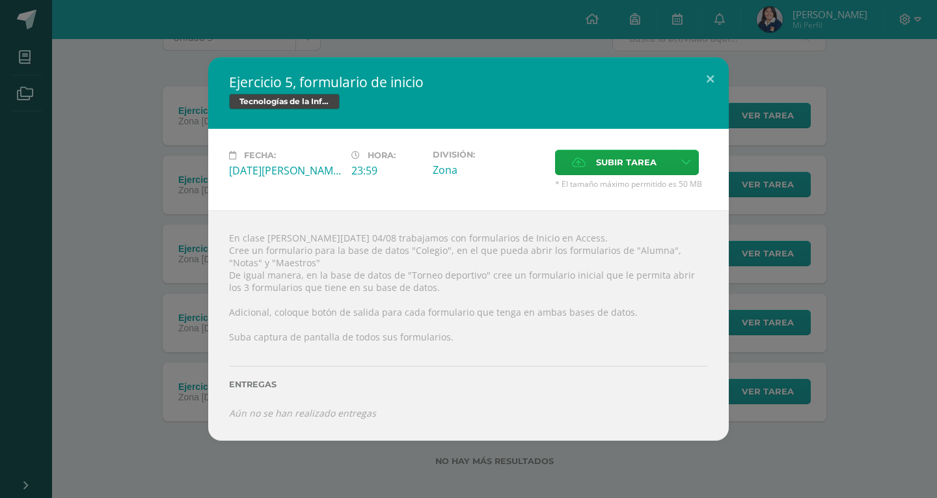
click at [0, 101] on div "Ejercicio 5, formulario de inicio Tecnologías de la Información y la Comunicaci…" at bounding box center [468, 249] width 937 height 498
